Goal: Transaction & Acquisition: Purchase product/service

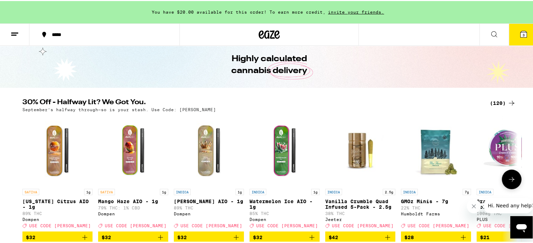
scroll to position [35, 0]
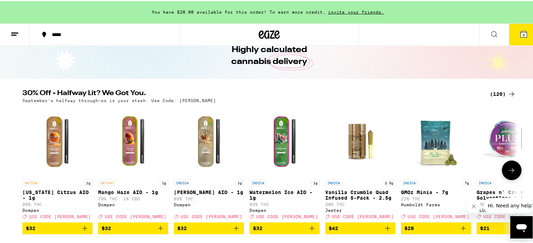
click at [507, 167] on button at bounding box center [512, 170] width 20 height 20
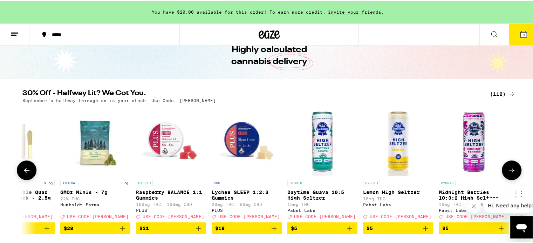
click at [507, 167] on button at bounding box center [512, 170] width 20 height 20
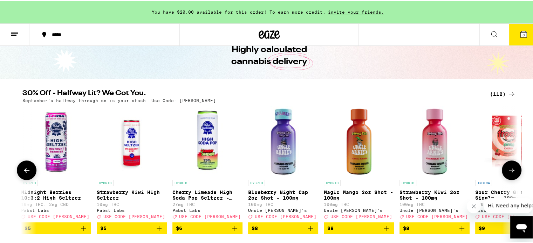
click at [507, 167] on button at bounding box center [512, 170] width 20 height 20
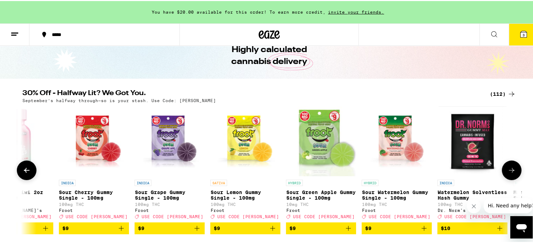
scroll to position [0, 1251]
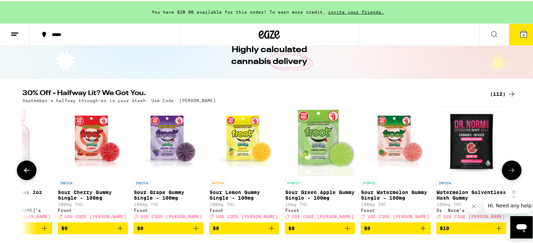
click at [505, 167] on button at bounding box center [512, 170] width 20 height 20
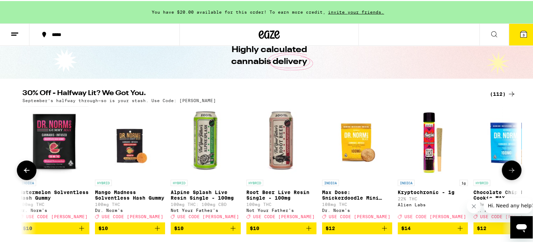
click at [505, 167] on button at bounding box center [512, 170] width 20 height 20
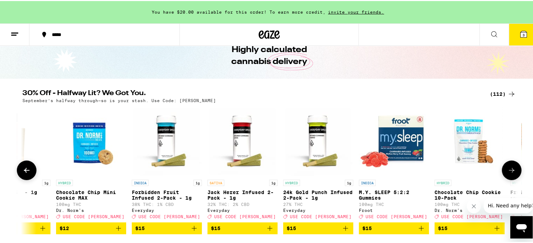
click at [505, 167] on button at bounding box center [512, 170] width 20 height 20
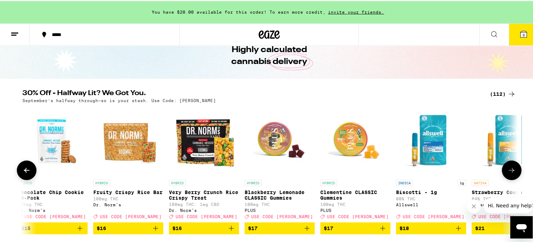
click at [505, 167] on button at bounding box center [512, 170] width 20 height 20
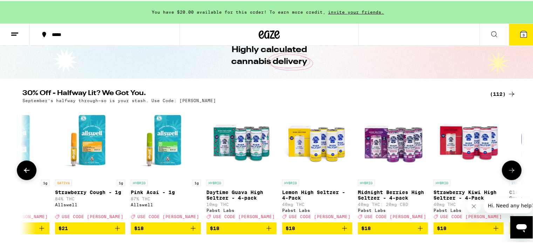
click at [505, 167] on button at bounding box center [512, 170] width 20 height 20
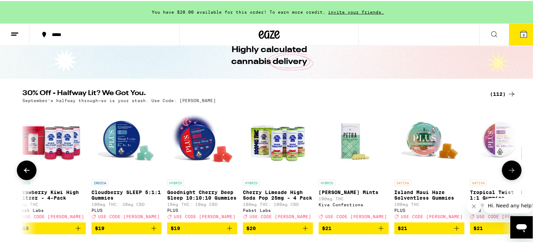
click at [505, 167] on button at bounding box center [512, 170] width 20 height 20
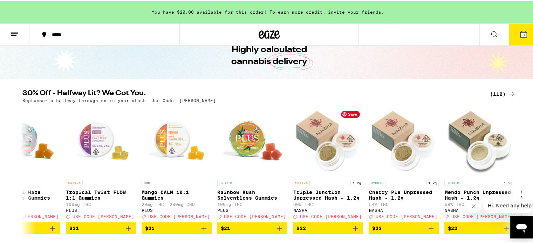
scroll to position [0, 3752]
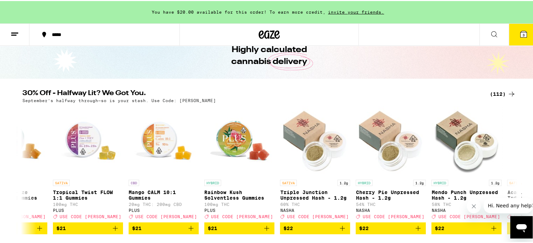
click at [490, 30] on icon at bounding box center [494, 33] width 8 height 8
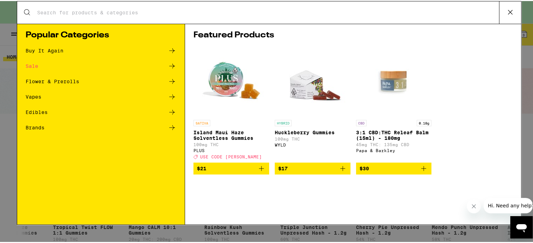
scroll to position [0, 0]
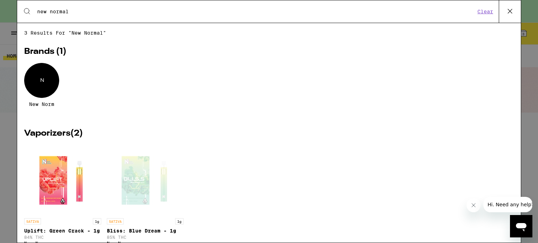
type input "new normal"
click at [42, 85] on div "N" at bounding box center [41, 80] width 35 height 35
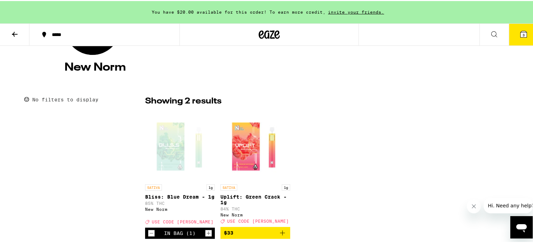
scroll to position [175, 0]
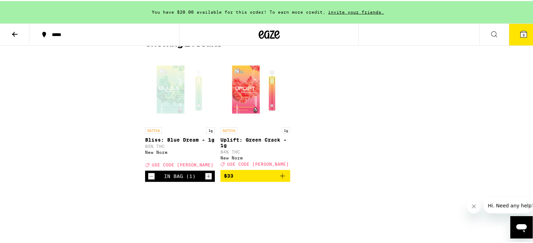
click at [281, 179] on icon "Add to bag" at bounding box center [282, 175] width 8 height 8
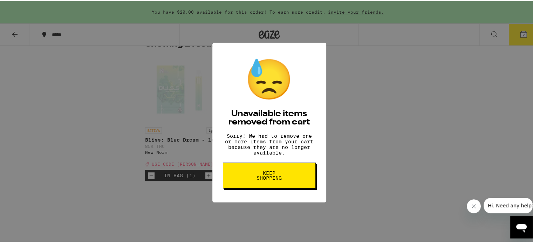
click at [399, 116] on div "😓 Unavailable items removed from cart Sorry! We had to remove one or more items…" at bounding box center [269, 121] width 538 height 243
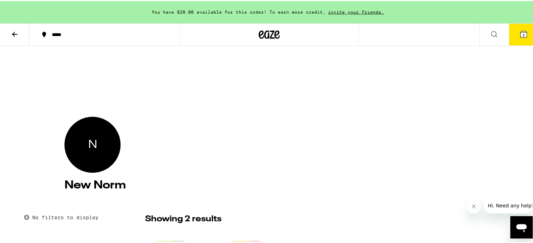
click at [72, 133] on div "N" at bounding box center [92, 144] width 56 height 56
click at [510, 37] on button "2" at bounding box center [523, 34] width 29 height 22
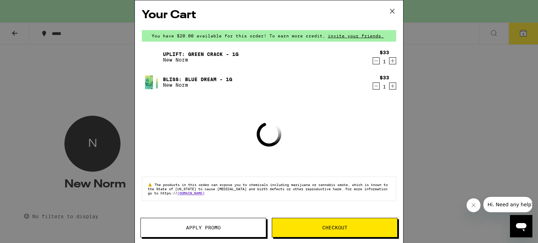
click at [377, 86] on icon "Decrement" at bounding box center [376, 86] width 4 height 0
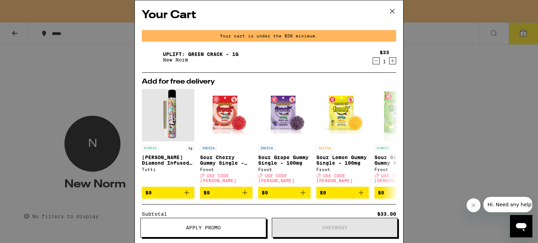
click at [373, 62] on icon "Decrement" at bounding box center [376, 61] width 6 height 8
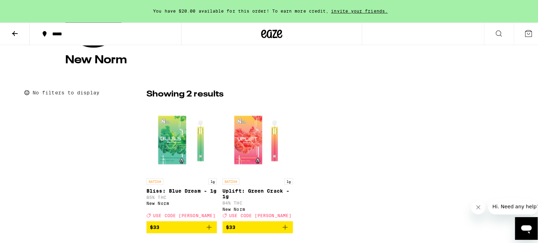
scroll to position [175, 0]
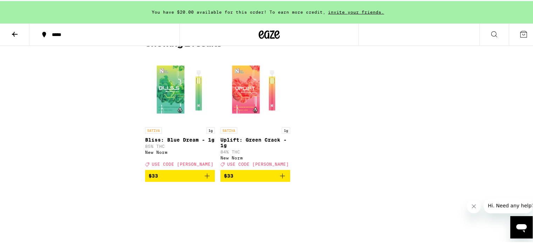
click at [206, 179] on icon "Add to bag" at bounding box center [207, 175] width 8 height 8
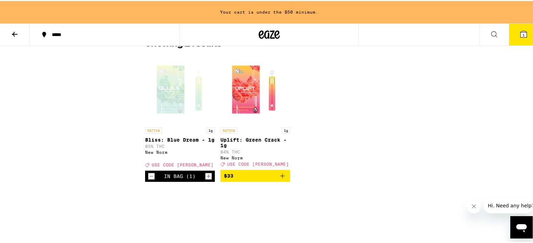
click at [280, 179] on icon "Add to bag" at bounding box center [282, 175] width 8 height 8
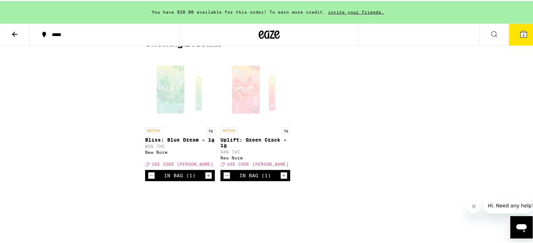
click at [520, 33] on icon at bounding box center [523, 33] width 6 height 6
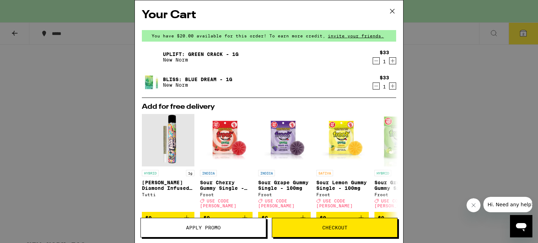
click at [204, 231] on button "Apply Promo" at bounding box center [203, 228] width 126 height 20
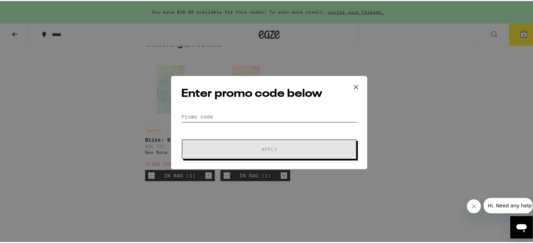
click at [221, 113] on input "Promo Code" at bounding box center [269, 116] width 176 height 11
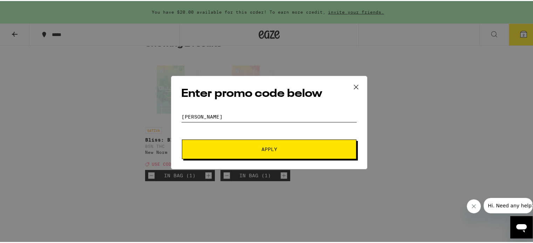
type input "LITTY"
click at [237, 149] on span "Apply" at bounding box center [269, 148] width 126 height 5
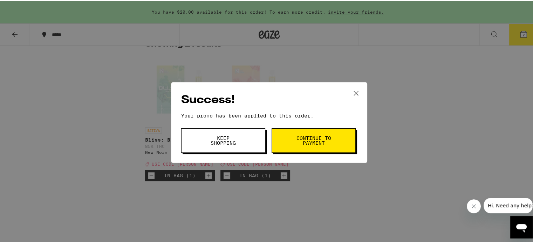
click at [237, 149] on button "Keep Shopping" at bounding box center [223, 139] width 84 height 25
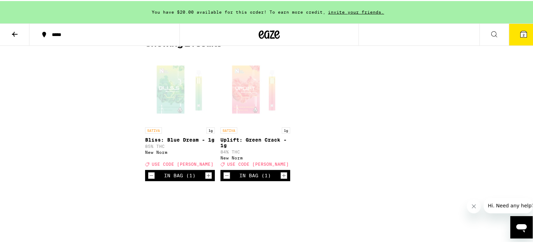
click at [520, 34] on icon at bounding box center [523, 33] width 6 height 6
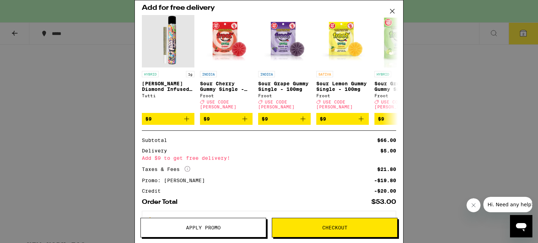
scroll to position [89, 0]
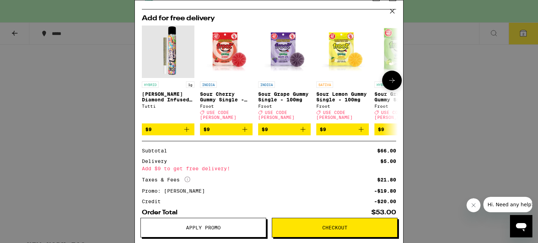
click at [362, 127] on icon "Add to bag" at bounding box center [361, 129] width 8 height 8
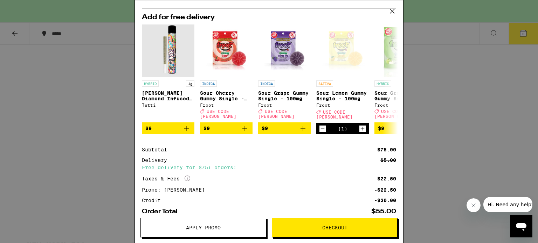
scroll to position [149, 0]
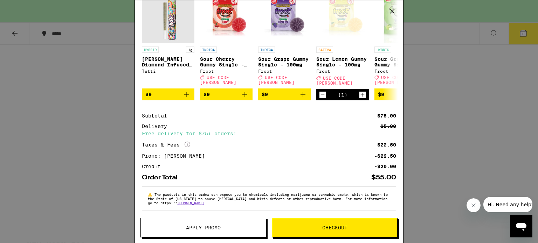
click at [335, 226] on span "Checkout" at bounding box center [334, 228] width 25 height 5
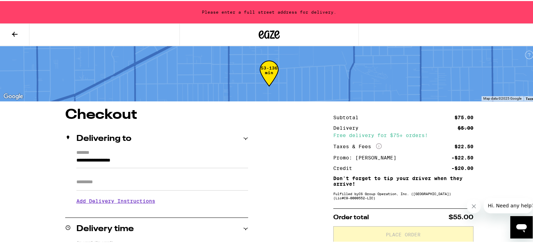
click at [109, 159] on input "**********" at bounding box center [162, 162] width 172 height 12
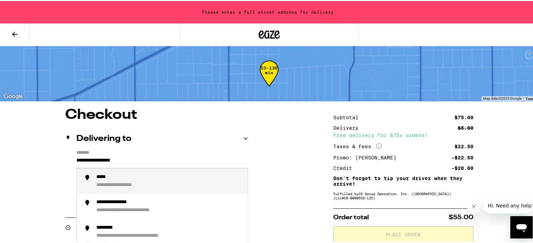
click at [115, 159] on input "**********" at bounding box center [162, 162] width 172 height 12
click at [115, 161] on input "**********" at bounding box center [162, 162] width 172 height 12
click at [118, 179] on div "**********" at bounding box center [127, 176] width 63 height 6
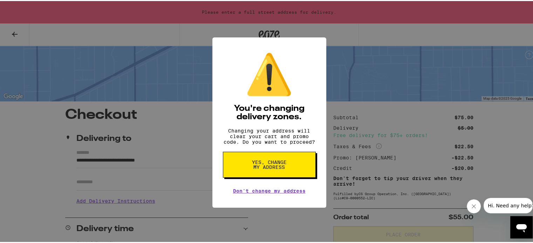
click at [282, 169] on span "Yes, change my address" at bounding box center [269, 164] width 36 height 10
type input "**********"
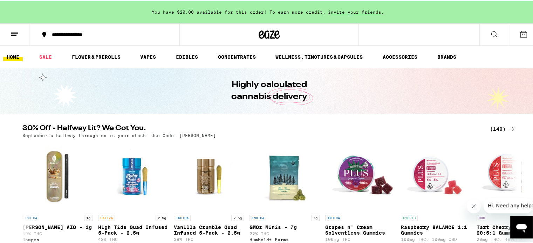
click at [491, 33] on icon at bounding box center [494, 33] width 6 height 6
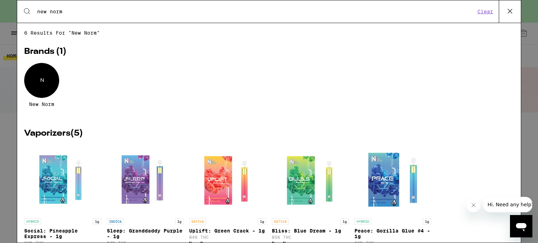
type input "new norm"
click at [34, 74] on div "N" at bounding box center [41, 80] width 35 height 35
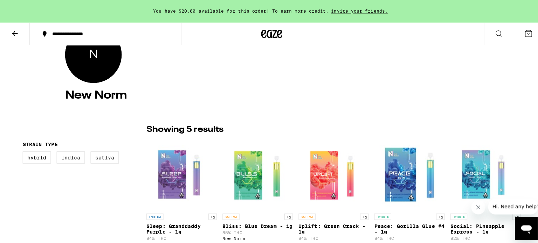
scroll to position [175, 0]
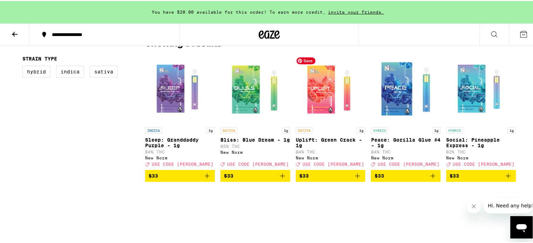
drag, startPoint x: 350, startPoint y: 77, endPoint x: 251, endPoint y: 214, distance: 169.3
click at [251, 214] on div "N New Norm FILTER Strain Type Hybrid Indica Sativa Showing 5 results INDICA 1g …" at bounding box center [269, 122] width 538 height 504
drag, startPoint x: 317, startPoint y: 214, endPoint x: 274, endPoint y: 232, distance: 46.1
click at [274, 232] on div "N New Norm FILTER Strain Type Hybrid Indica Sativa Showing 5 results INDICA 1g …" at bounding box center [269, 122] width 538 height 504
click at [353, 179] on icon "Add to bag" at bounding box center [357, 175] width 8 height 8
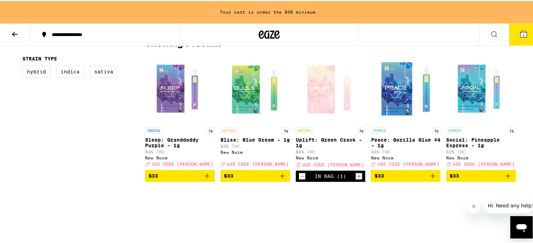
click at [509, 179] on icon "Add to bag" at bounding box center [508, 175] width 8 height 8
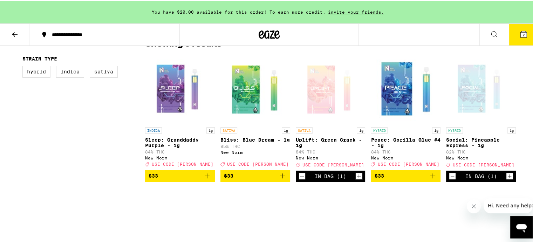
click at [520, 35] on icon at bounding box center [523, 33] width 6 height 6
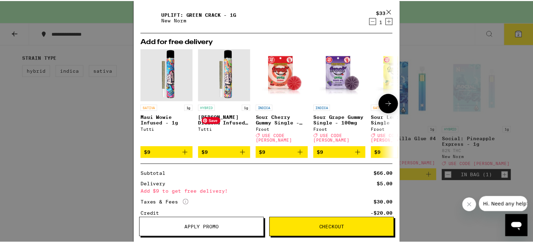
scroll to position [113, 0]
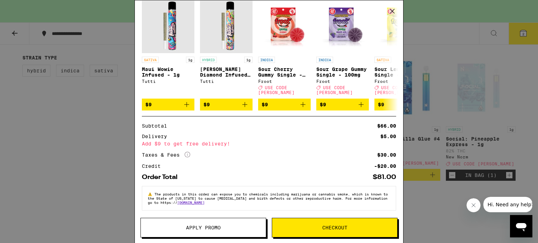
click at [206, 228] on span "Apply Promo" at bounding box center [203, 228] width 35 height 5
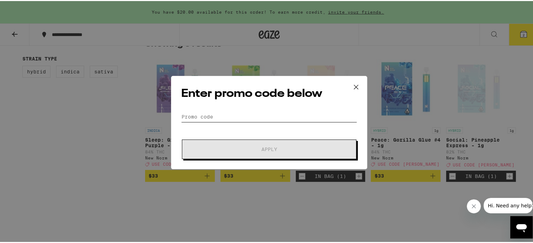
click at [206, 118] on input "Promo Code" at bounding box center [269, 116] width 176 height 11
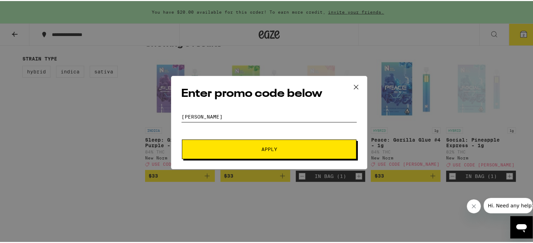
type input "LITTY"
click at [251, 144] on button "Apply" at bounding box center [269, 149] width 174 height 20
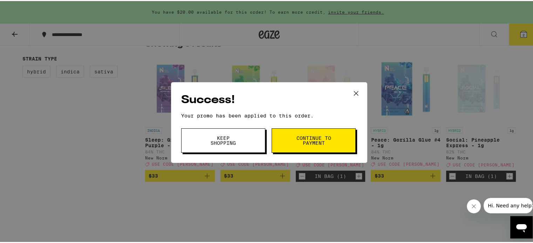
click at [251, 134] on button "Keep Shopping" at bounding box center [223, 139] width 84 height 25
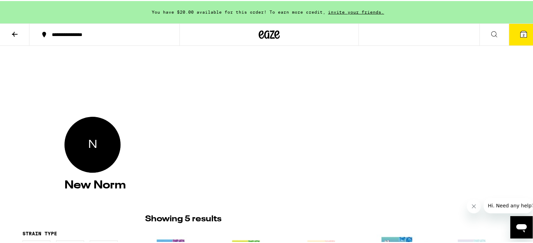
click at [14, 36] on icon at bounding box center [15, 33] width 8 height 8
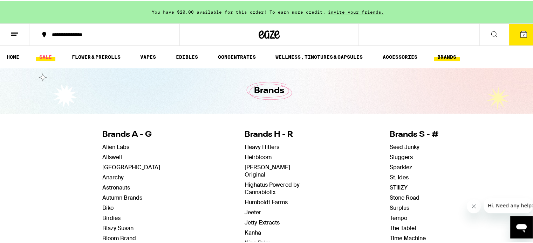
click at [46, 58] on link "SALE" at bounding box center [46, 56] width 20 height 8
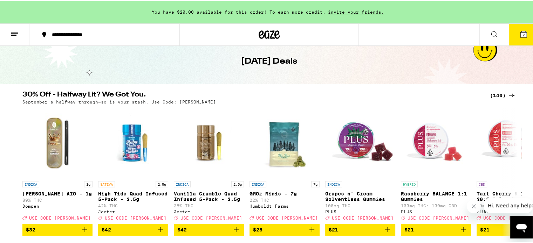
scroll to position [9, 0]
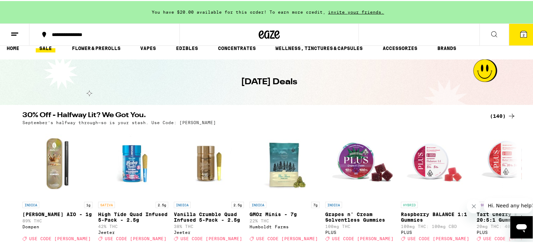
click at [510, 117] on icon at bounding box center [511, 115] width 8 height 8
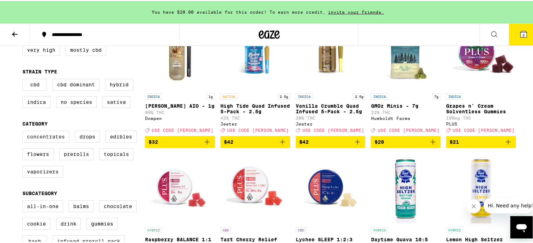
scroll to position [105, 0]
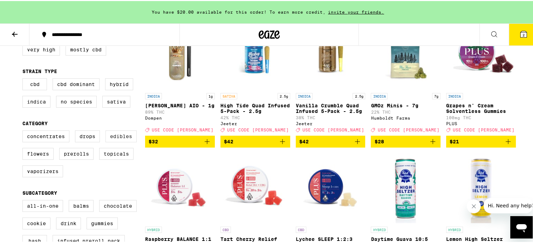
click at [110, 136] on label "Edibles" at bounding box center [120, 136] width 31 height 12
click at [24, 131] on input "Edibles" at bounding box center [24, 131] width 0 height 0
checkbox input "true"
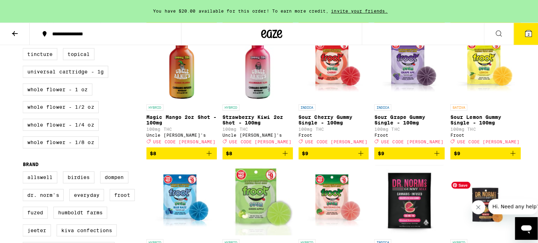
scroll to position [350, 0]
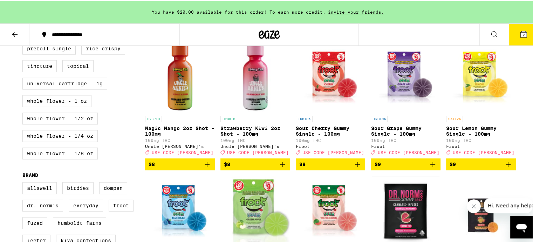
click at [428, 168] on icon "Add to bag" at bounding box center [432, 163] width 8 height 8
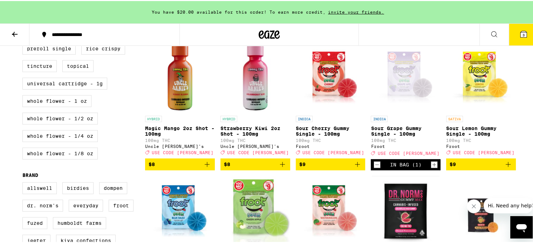
click at [522, 35] on span "3" at bounding box center [523, 34] width 2 height 4
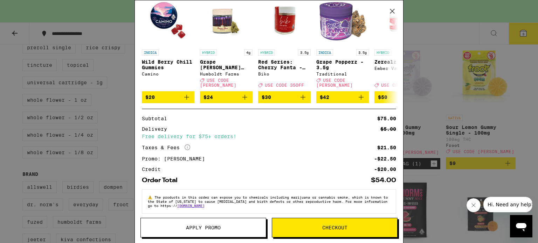
scroll to position [149, 0]
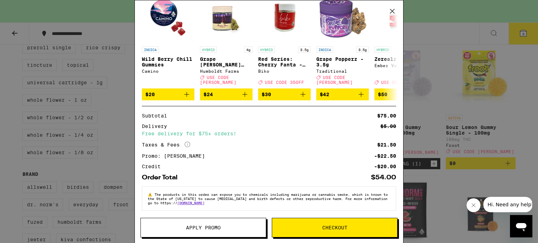
click at [353, 234] on button "Checkout" at bounding box center [335, 228] width 126 height 20
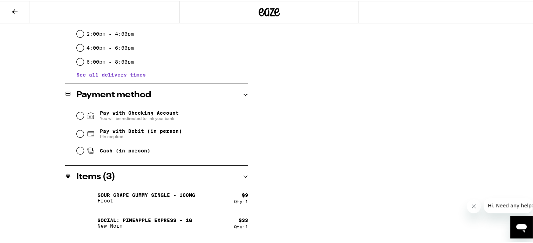
scroll to position [245, 0]
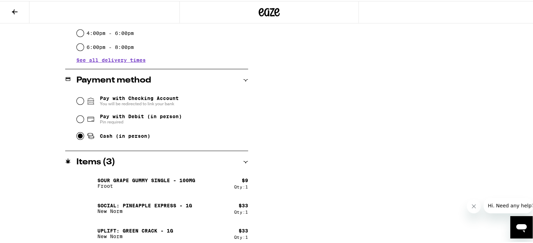
click at [79, 138] on input "Cash (in person)" at bounding box center [80, 135] width 7 height 7
radio input "true"
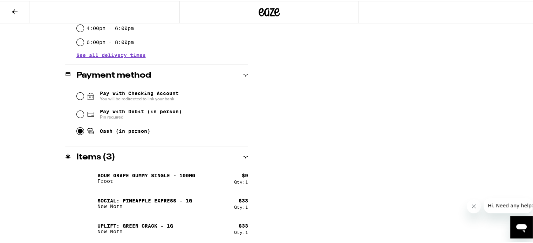
scroll to position [75, 0]
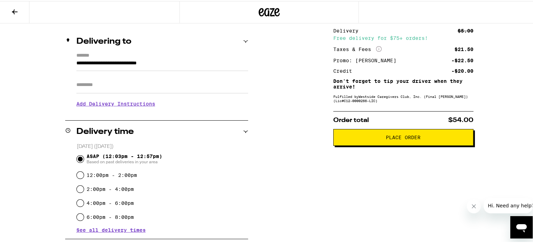
click at [371, 141] on button "Place Order" at bounding box center [403, 136] width 140 height 17
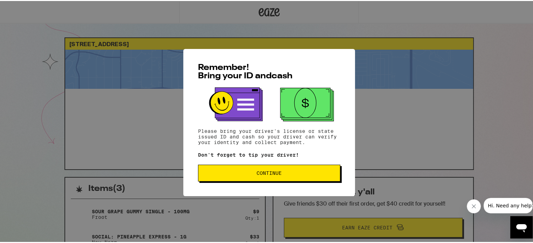
click at [283, 174] on span "Continue" at bounding box center [269, 172] width 130 height 5
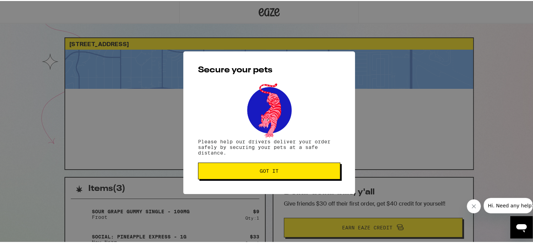
click at [253, 168] on button "Got it" at bounding box center [269, 170] width 142 height 17
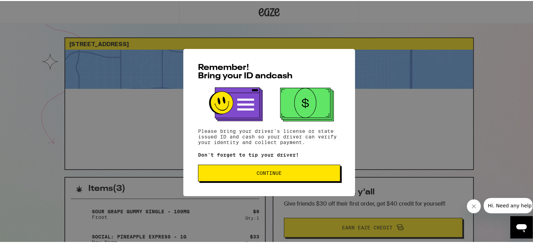
click at [282, 175] on span "Continue" at bounding box center [269, 172] width 130 height 5
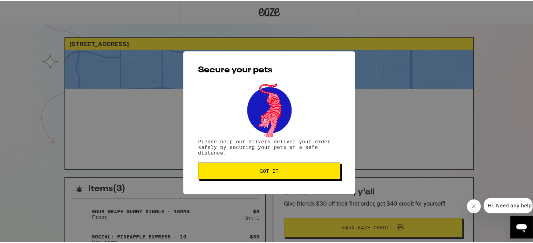
click at [272, 166] on button "Got it" at bounding box center [269, 170] width 142 height 17
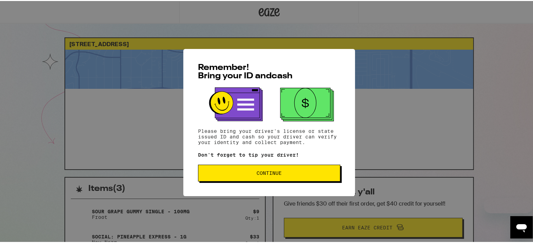
click at [315, 180] on button "Continue" at bounding box center [269, 172] width 142 height 17
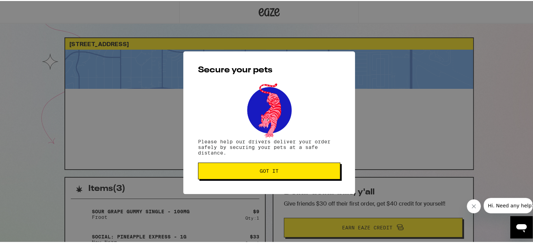
click at [311, 173] on button "Got it" at bounding box center [269, 170] width 142 height 17
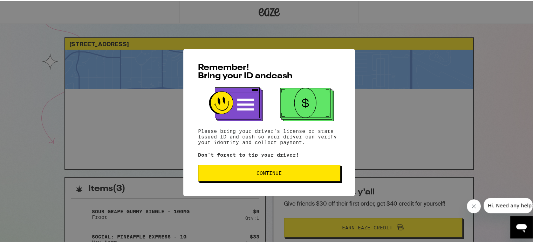
click at [283, 172] on span "Continue" at bounding box center [269, 172] width 130 height 5
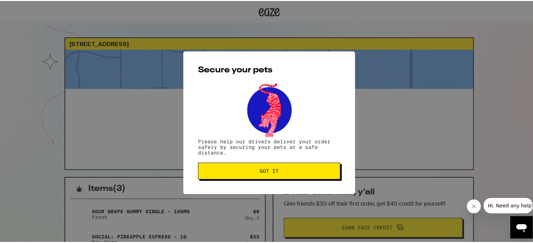
click at [286, 169] on span "Got it" at bounding box center [269, 170] width 130 height 5
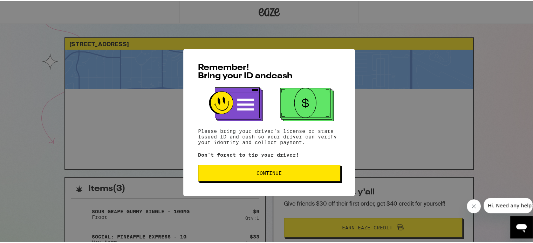
click at [283, 169] on button "Continue" at bounding box center [269, 172] width 142 height 17
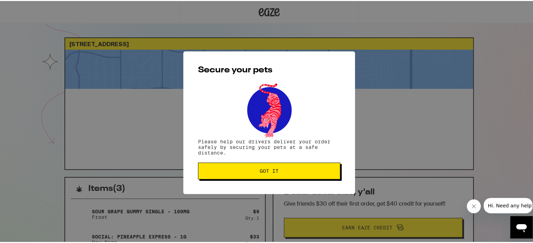
click at [283, 169] on span "Got it" at bounding box center [269, 170] width 130 height 5
